Goal: Complete application form: Complete application form

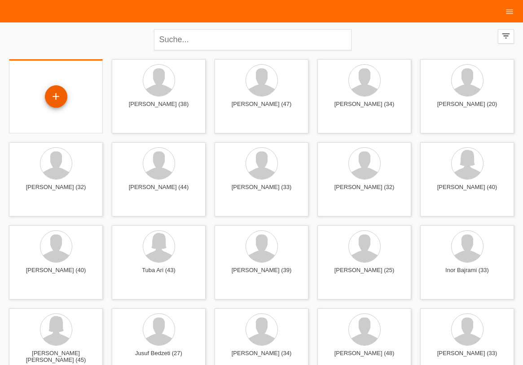
click at [60, 98] on div "+" at bounding box center [56, 96] width 22 height 15
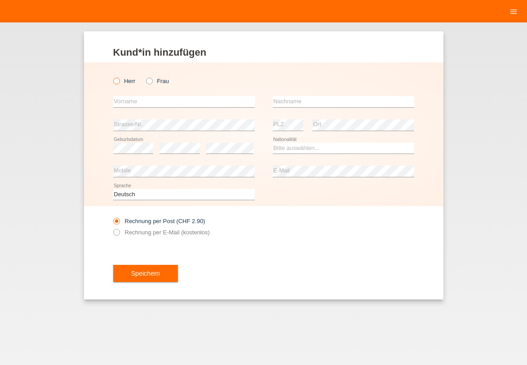
click at [121, 79] on label "Herr" at bounding box center [124, 81] width 22 height 7
click at [119, 79] on input "Herr" at bounding box center [116, 81] width 6 height 6
radio input "true"
click at [167, 97] on input "text" at bounding box center [183, 101] width 141 height 11
type input "Walland"
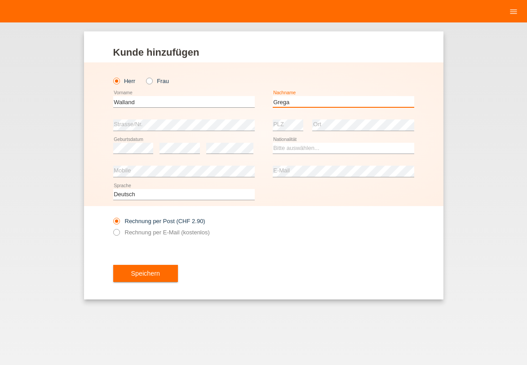
type input "Grega"
click at [0, 0] on option "Tschad" at bounding box center [0, 0] width 0 height 0
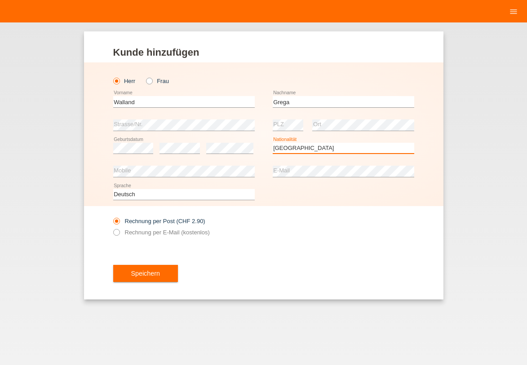
select select "SI"
click at [0, 0] on option "Slowenien" at bounding box center [0, 0] width 0 height 0
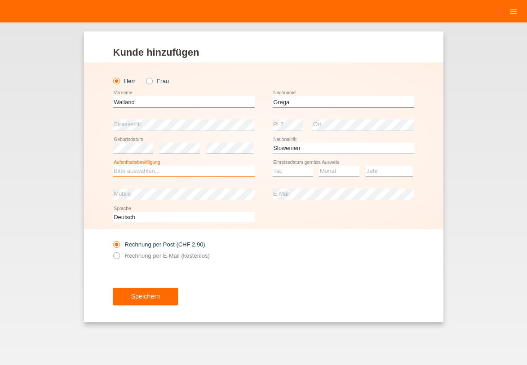
click at [171, 172] on select "Bitte auswählen... C B B - Flüchtlingsstatus Andere" at bounding box center [183, 171] width 141 height 11
select select "B"
click at [0, 0] on option "B" at bounding box center [0, 0] width 0 height 0
click at [287, 170] on select "Tag 01 02 03 04 05 06 07 08 09 10 11" at bounding box center [293, 171] width 40 height 11
select select "01"
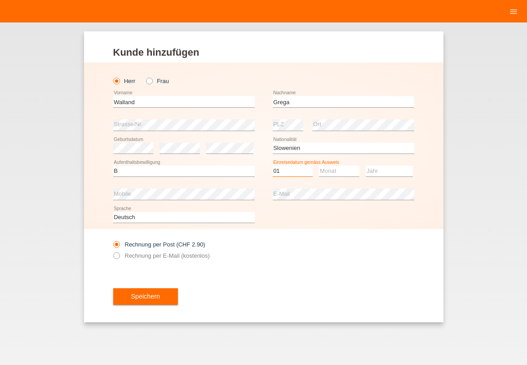
click at [0, 0] on option "01" at bounding box center [0, 0] width 0 height 0
drag, startPoint x: 323, startPoint y: 165, endPoint x: 341, endPoint y: 180, distance: 23.6
click at [325, 167] on select "Monat 01 02 03 04 05 06 07 08 09 10 11" at bounding box center [339, 171] width 40 height 11
click at [342, 175] on select "Monat 01 02 03 04 05 06 07 08 09 10 11" at bounding box center [339, 171] width 40 height 11
select select "07"
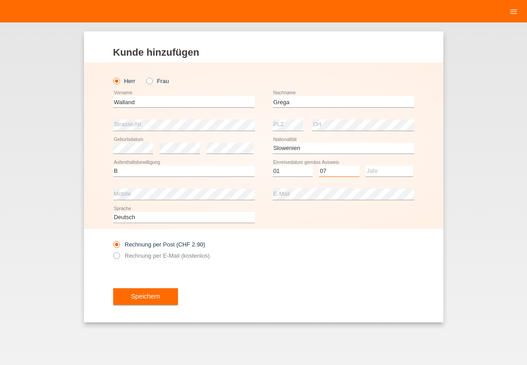
click at [0, 0] on option "07" at bounding box center [0, 0] width 0 height 0
click at [388, 172] on select "Jahr 2025 2024 2023 2022 2021 2020 2019 2018 2017 2016 2015 2014 2013 2012 2011…" at bounding box center [388, 171] width 47 height 11
select select "2016"
click at [0, 0] on option "2016" at bounding box center [0, 0] width 0 height 0
click at [150, 294] on button "Speichern" at bounding box center [145, 296] width 65 height 17
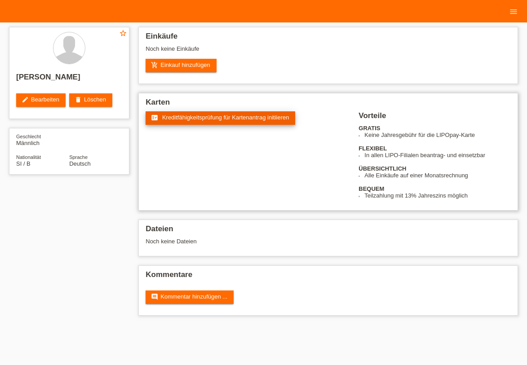
click at [216, 115] on span "Kreditfähigkeitsprüfung für Kartenantrag initiieren" at bounding box center [225, 117] width 127 height 7
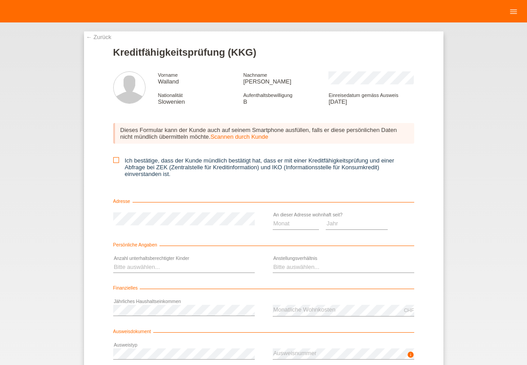
click at [116, 164] on label "Ich bestätige, dass der Kunde mündlich bestätigt hat, dass er mit einer Kreditf…" at bounding box center [263, 167] width 301 height 20
click at [116, 163] on input "Ich bestätige, dass der Kunde mündlich bestätigt hat, dass er mit einer Kreditf…" at bounding box center [116, 160] width 6 height 6
checkbox input "true"
click at [299, 226] on select "Monat 01 02 03 04 05 06 07 08 09 10" at bounding box center [296, 223] width 47 height 11
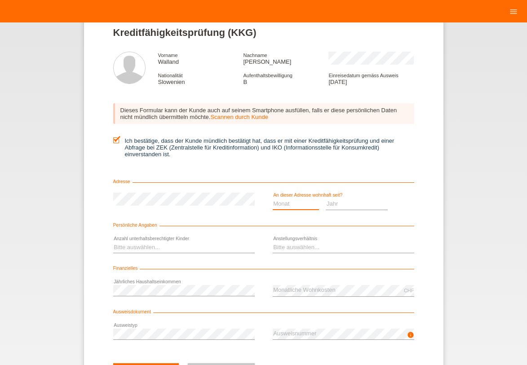
click at [294, 206] on select "Monat 01 02 03 04 05 06 07 08 09 10" at bounding box center [296, 203] width 47 height 11
select select "09"
click at [0, 0] on option "09" at bounding box center [0, 0] width 0 height 0
click at [339, 202] on select "Jahr 2025 2024 2023 2022 2021 2020 2019 2018 2017 2016 2015 2014 2013 2012 2011…" at bounding box center [357, 203] width 62 height 11
select select "2022"
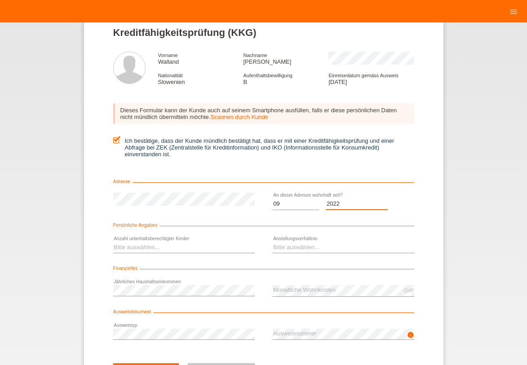
click at [0, 0] on option "2022" at bounding box center [0, 0] width 0 height 0
click at [174, 245] on select "Bitte auswählen... 0 1 2 3 4 5 6 7 8 9" at bounding box center [183, 247] width 141 height 11
select select "0"
click at [0, 0] on option "0" at bounding box center [0, 0] width 0 height 0
click at [335, 244] on select "Bitte auswählen... Unbefristet Befristet Lehrling/Student Pensioniert Nicht arb…" at bounding box center [343, 247] width 141 height 11
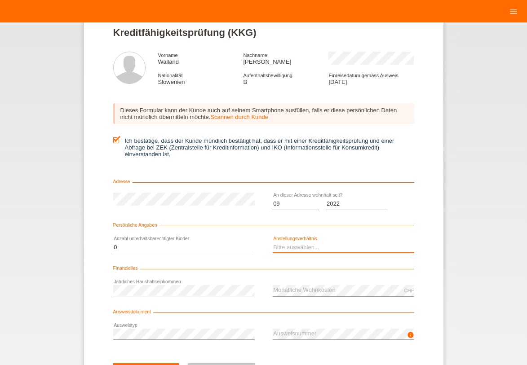
select select "UNLIMITED"
click at [0, 0] on option "Unbefristet" at bounding box center [0, 0] width 0 height 0
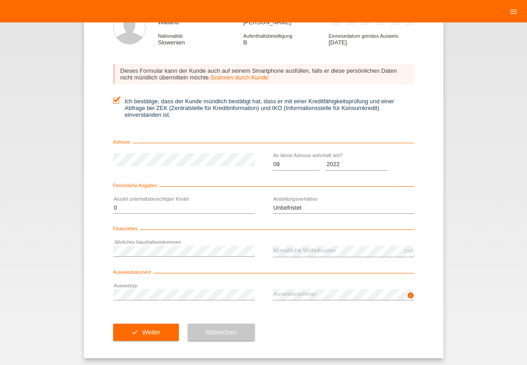
click at [335, 244] on div "CHF error Monatliche Wohnkosten" at bounding box center [343, 251] width 141 height 23
click at [162, 331] on button "check Weiter" at bounding box center [146, 332] width 66 height 17
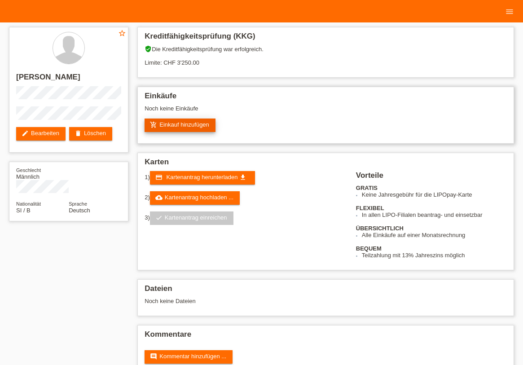
click at [194, 124] on link "add_shopping_cart Einkauf hinzufügen" at bounding box center [180, 125] width 71 height 13
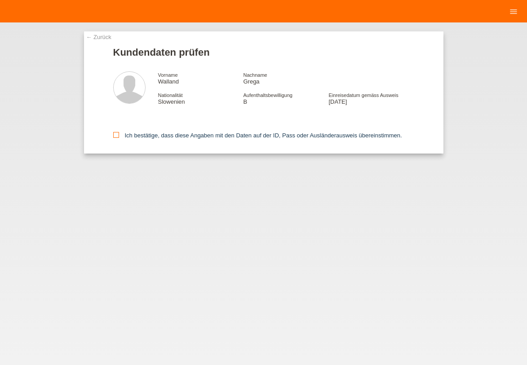
click at [161, 134] on label "Ich bestätige, dass diese Angaben mit den Daten auf der ID, Pass oder Ausländer…" at bounding box center [257, 135] width 289 height 7
click at [119, 134] on input "Ich bestätige, dass diese Angaben mit den Daten auf der ID, Pass oder Ausländer…" at bounding box center [116, 135] width 6 height 6
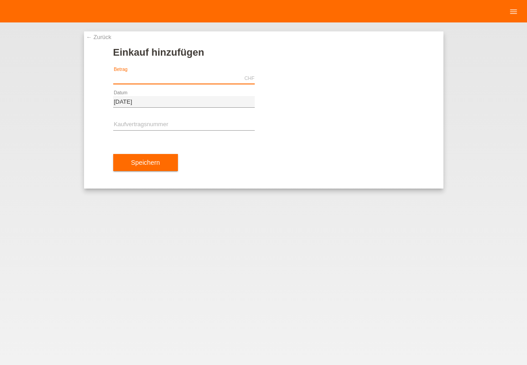
click at [173, 77] on input "text" at bounding box center [183, 78] width 141 height 11
type input "3250.00"
click at [171, 122] on input "text" at bounding box center [183, 124] width 141 height 11
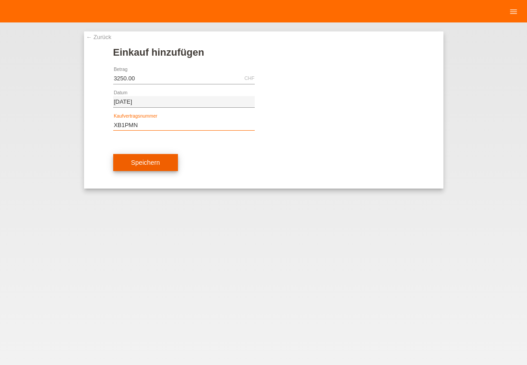
type input "XB1PMN"
click at [158, 164] on button "Speichern" at bounding box center [145, 162] width 65 height 17
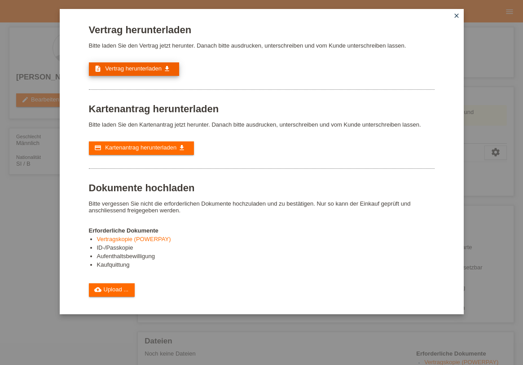
click at [165, 62] on link "description Vertrag herunterladen get_app" at bounding box center [134, 68] width 90 height 13
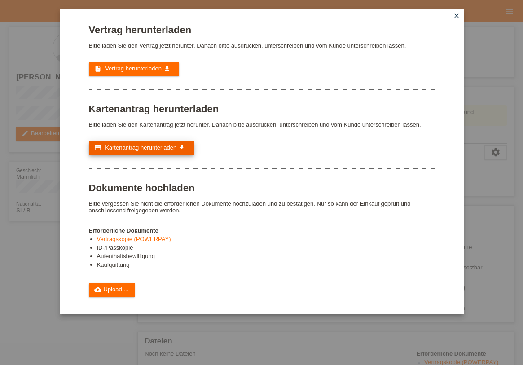
click at [145, 151] on link "credit_card Kartenantrag herunterladen get_app" at bounding box center [141, 147] width 105 height 13
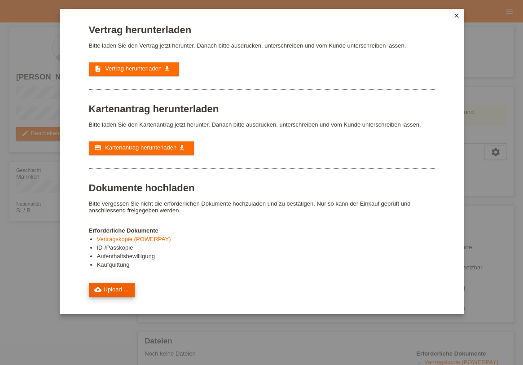
click at [104, 285] on link "cloud_upload Upload ..." at bounding box center [112, 289] width 46 height 13
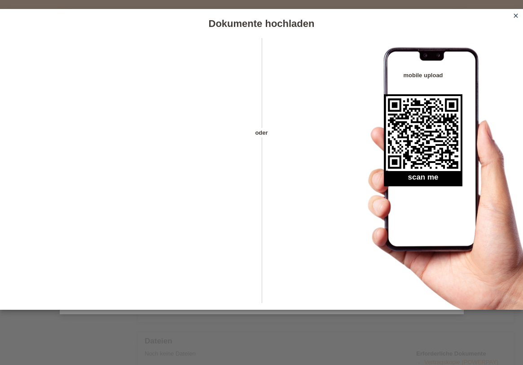
click at [512, 150] on div "mobile upload scan me" at bounding box center [434, 174] width 178 height 272
click at [515, 17] on icon "close" at bounding box center [515, 15] width 7 height 7
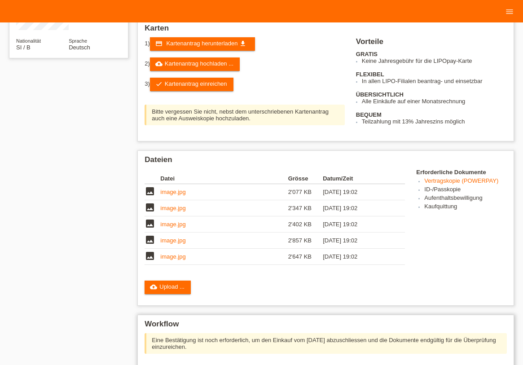
scroll to position [245, 0]
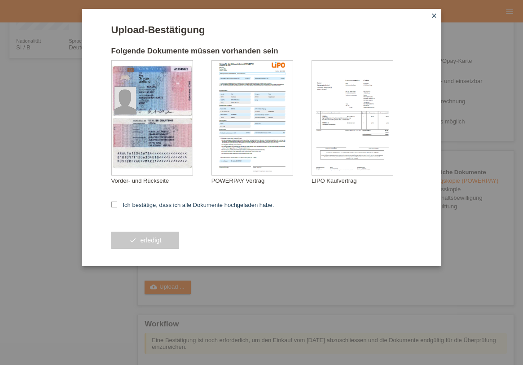
click at [191, 200] on form "Upload-Bestätigung Folgende Dokumente müssen vorhanden sein Grega Walland Vorde…" at bounding box center [261, 145] width 301 height 242
click at [180, 206] on label "Ich bestätige, dass ich alle Dokumente hochgeladen habe." at bounding box center [192, 205] width 163 height 7
click at [117, 206] on input "Ich bestätige, dass ich alle Dokumente hochgeladen habe." at bounding box center [114, 205] width 6 height 6
checkbox input "true"
click at [165, 237] on button "check erledigt" at bounding box center [145, 240] width 68 height 17
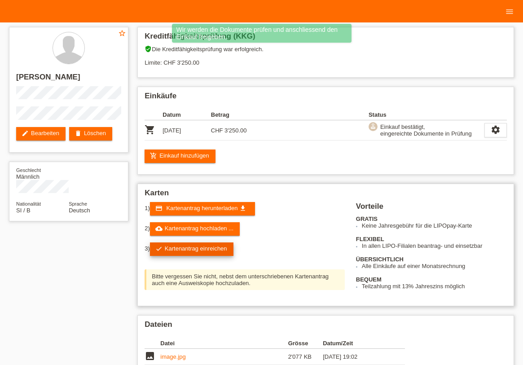
click at [192, 249] on link "check Kartenantrag einreichen" at bounding box center [192, 248] width 84 height 13
